Goal: Information Seeking & Learning: Learn about a topic

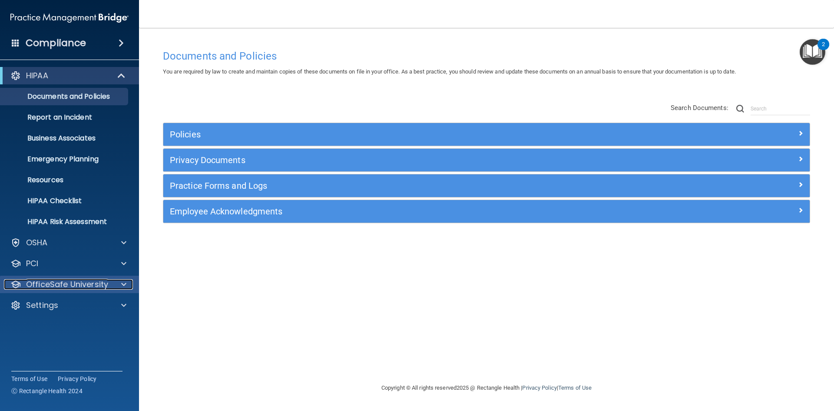
click at [79, 282] on p "OfficeSafe University" at bounding box center [67, 284] width 82 height 10
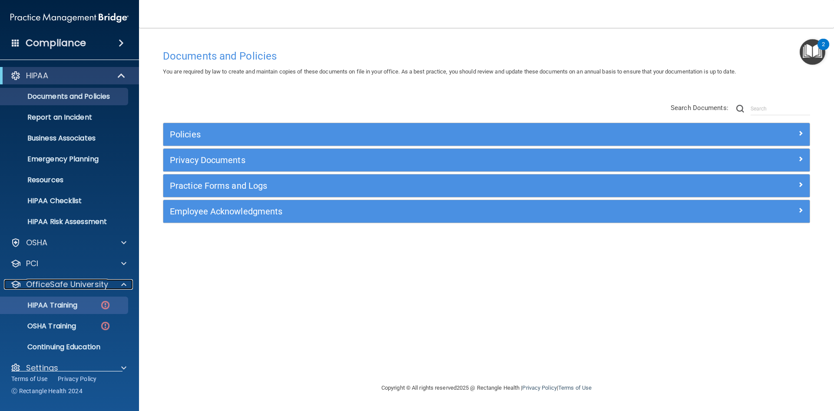
scroll to position [13, 0]
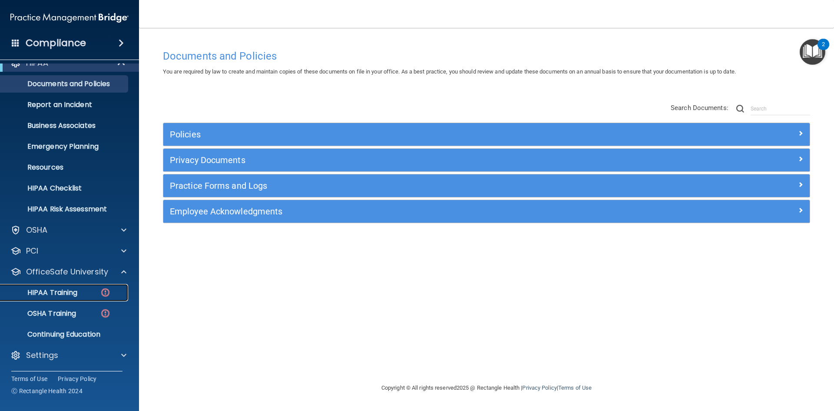
click at [71, 296] on p "HIPAA Training" at bounding box center [42, 292] width 72 height 9
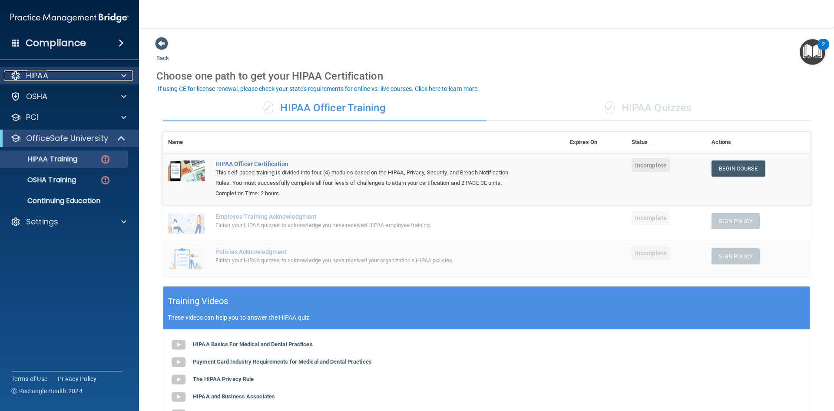
click at [11, 80] on div at bounding box center [15, 75] width 10 height 10
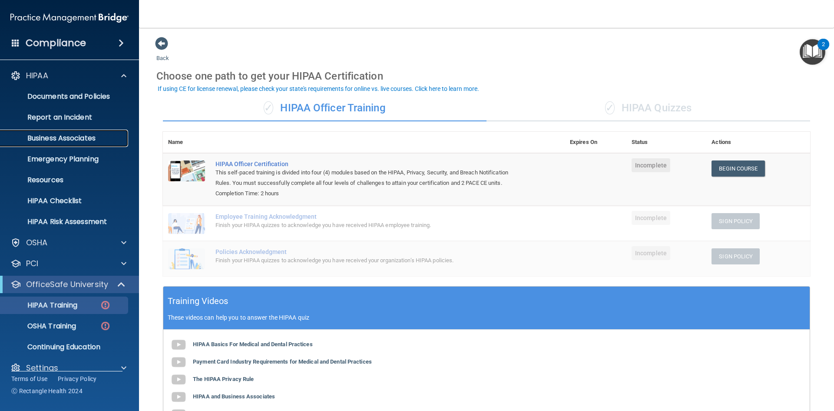
click at [76, 142] on p "Business Associates" at bounding box center [65, 138] width 119 height 9
